Goal: Navigation & Orientation: Find specific page/section

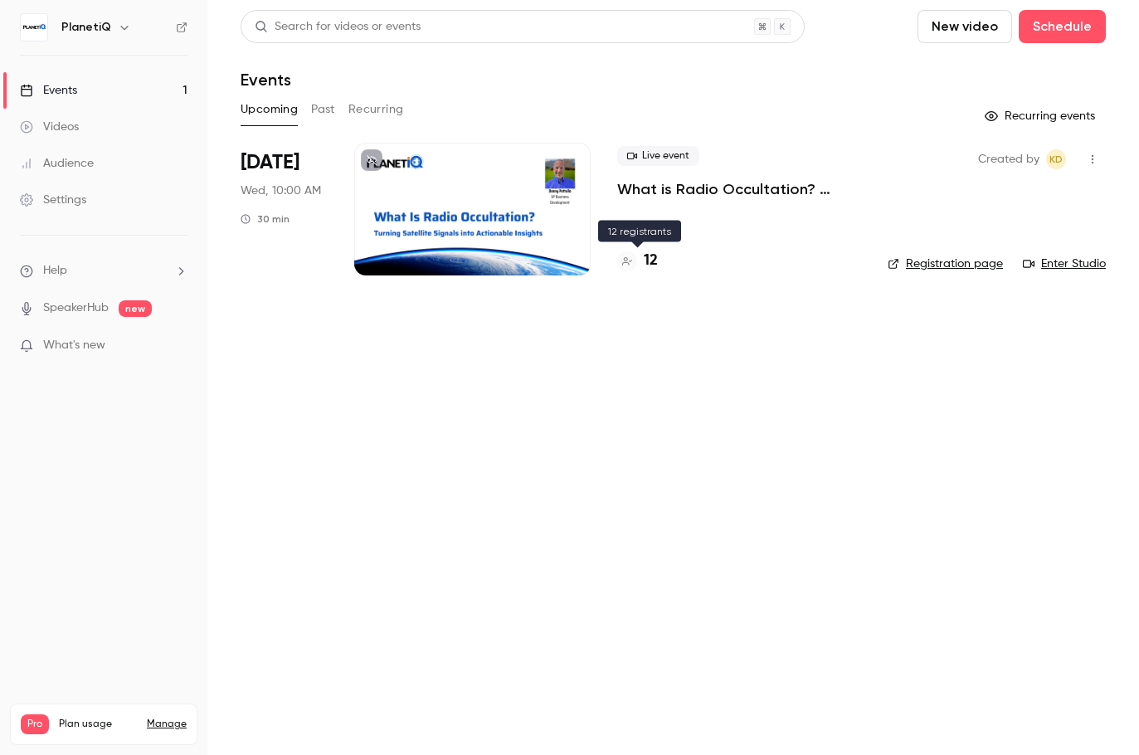
click at [653, 263] on h4 "12" at bounding box center [651, 261] width 14 height 22
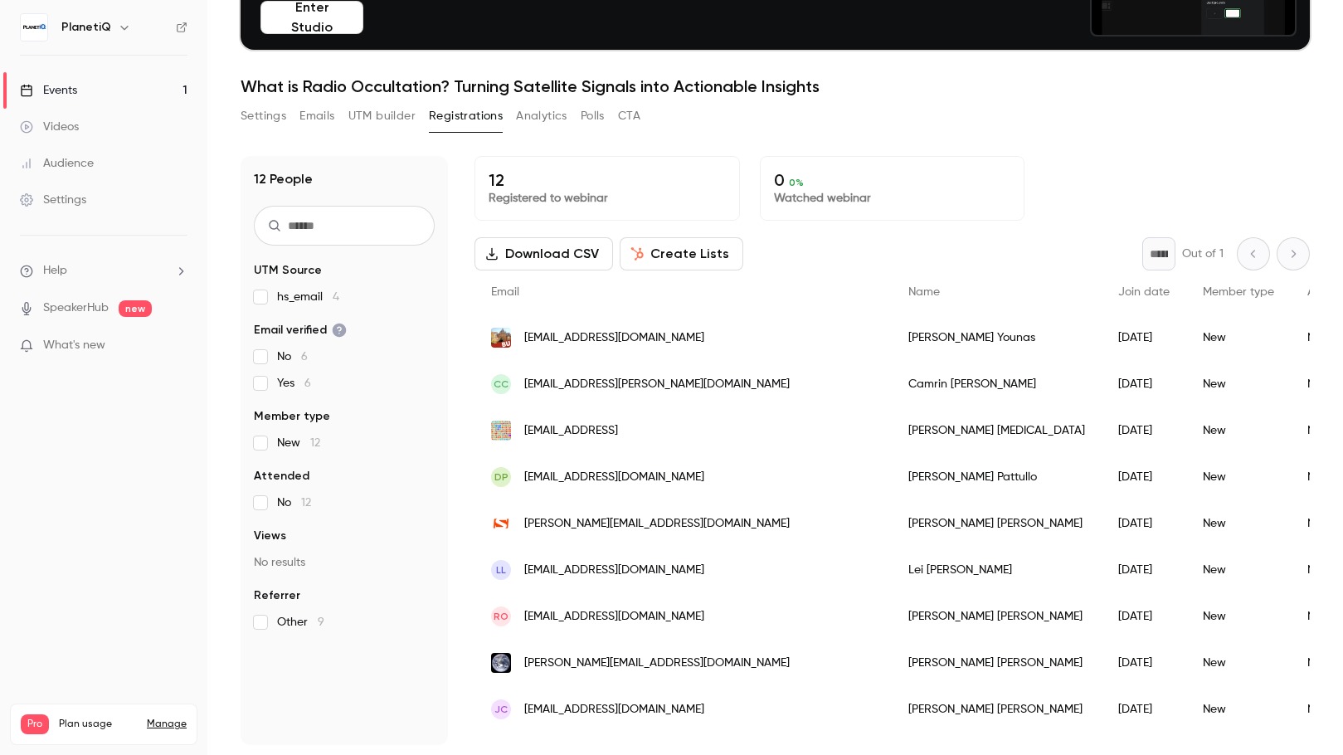
click at [79, 94] on link "Events 1" at bounding box center [103, 90] width 207 height 36
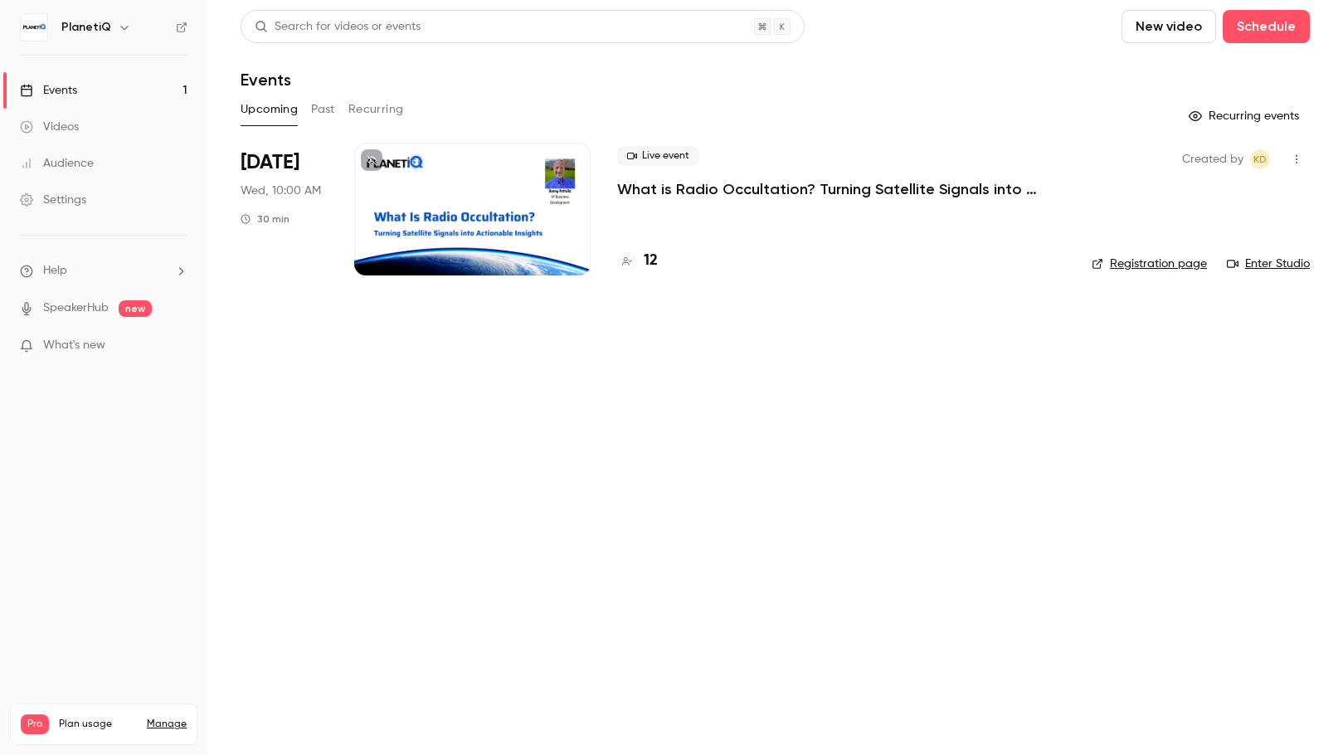
click at [1138, 266] on link "Enter Studio" at bounding box center [1268, 263] width 83 height 17
click at [1138, 682] on main "Search for videos or events New video Schedule Events Upcoming Past Recurring R…" at bounding box center [775, 377] width 1136 height 755
click at [1138, 266] on link "Enter Studio" at bounding box center [1268, 263] width 83 height 17
